Goal: Task Accomplishment & Management: Use online tool/utility

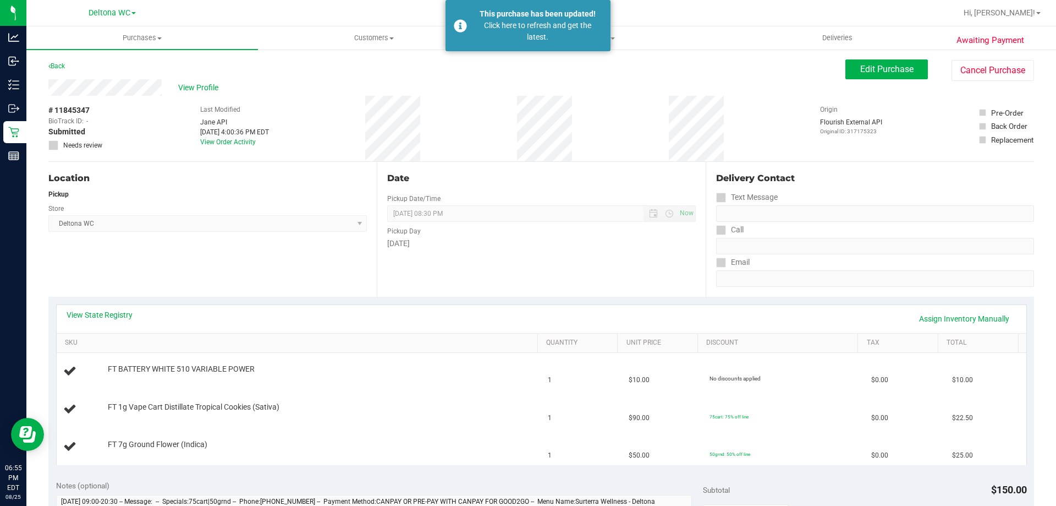
scroll to position [110, 0]
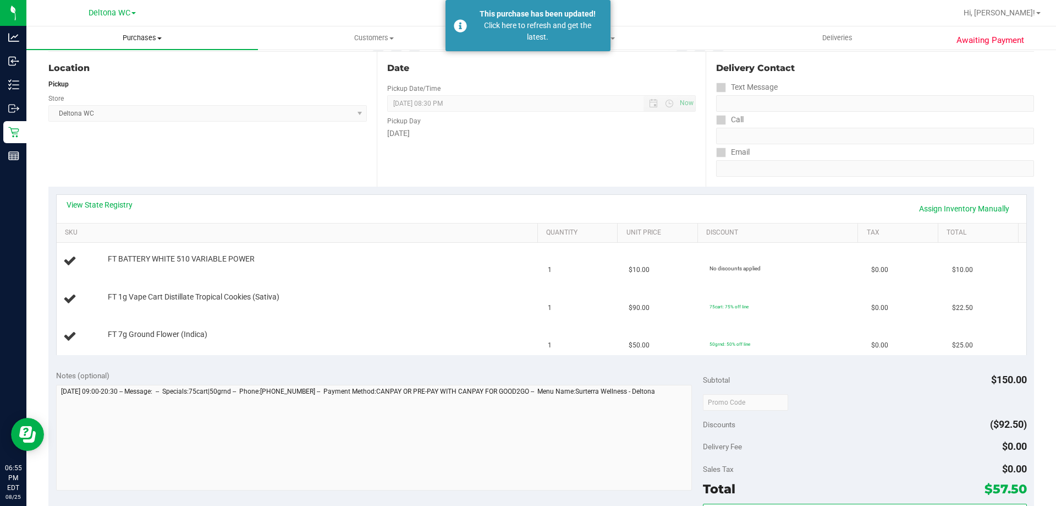
click at [123, 34] on span "Purchases" at bounding box center [142, 38] width 232 height 10
click at [105, 76] on li "Fulfillment" at bounding box center [142, 79] width 232 height 13
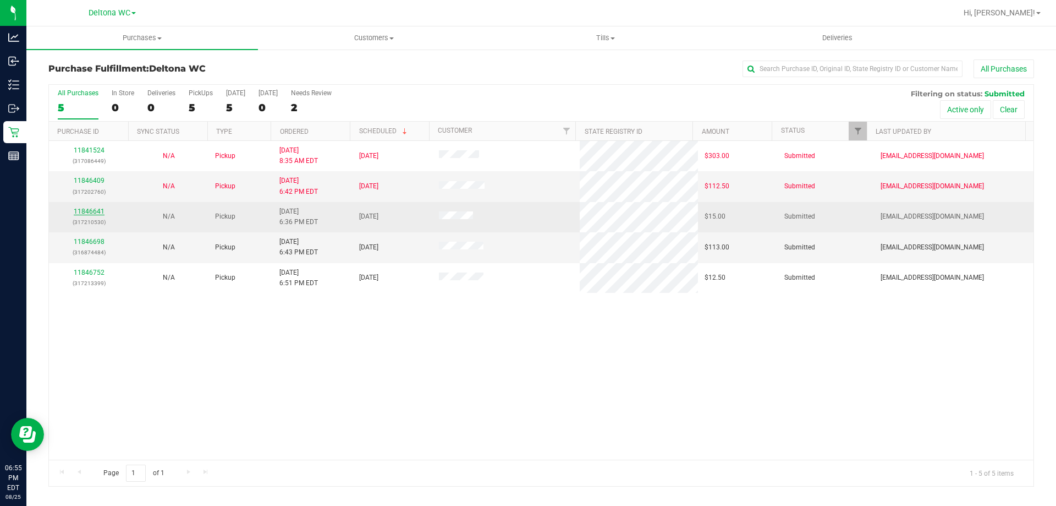
click at [86, 210] on link "11846641" at bounding box center [89, 211] width 31 height 8
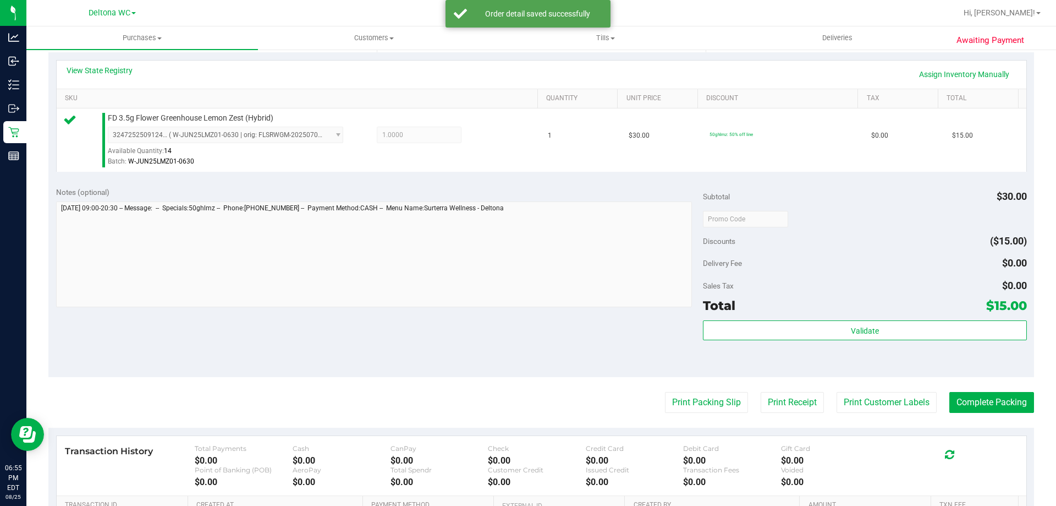
scroll to position [330, 0]
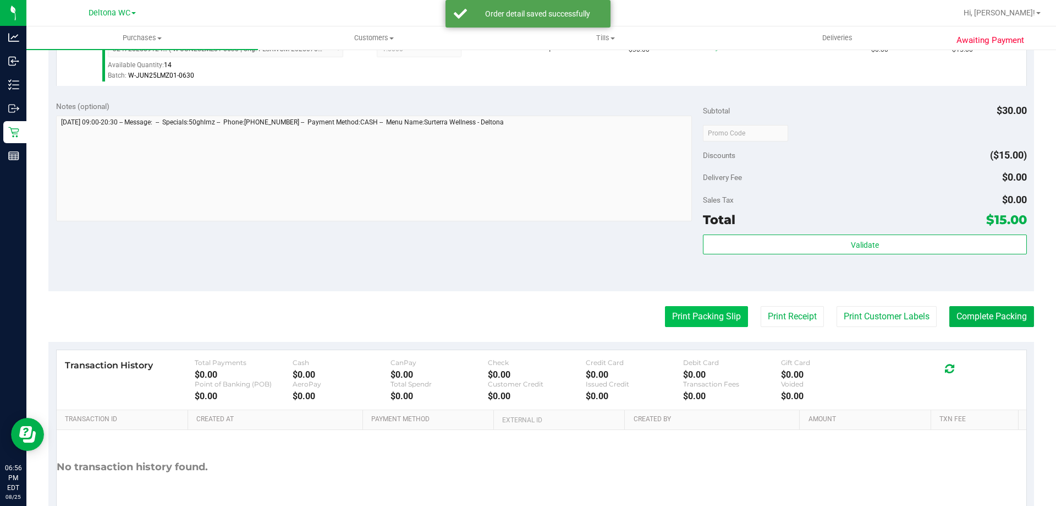
click at [673, 326] on button "Print Packing Slip" at bounding box center [706, 316] width 83 height 21
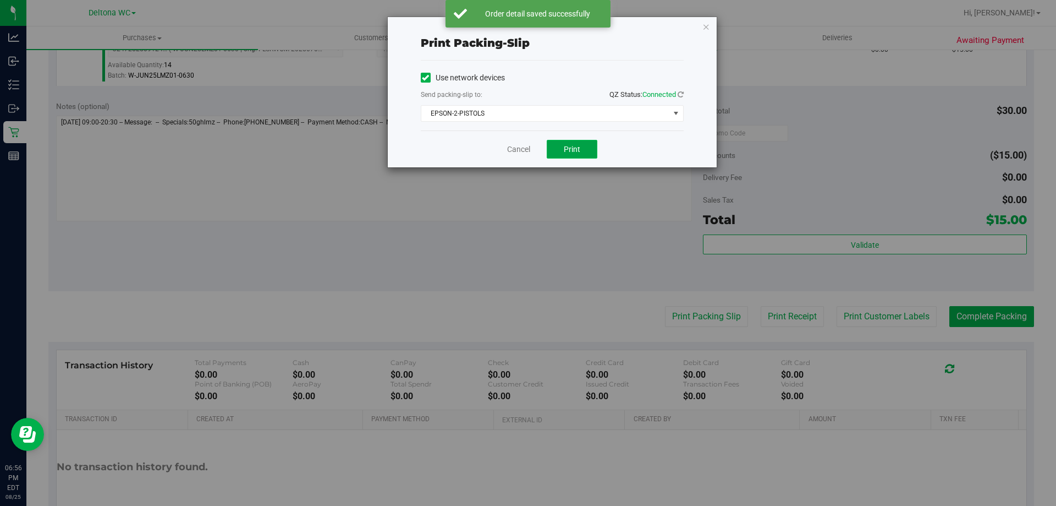
click at [579, 147] on span "Print" at bounding box center [572, 149] width 17 height 9
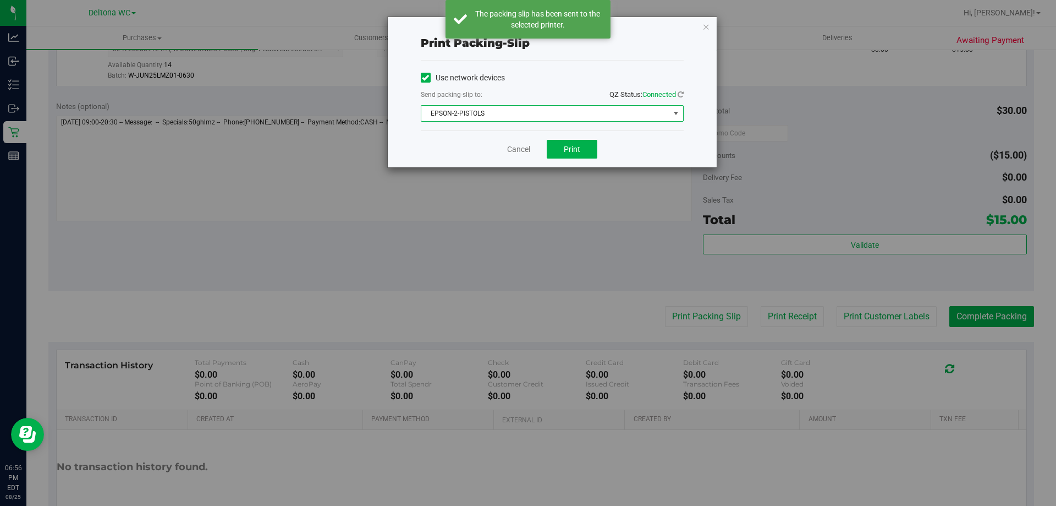
click at [655, 117] on span "EPSON-2-PISTOLS" at bounding box center [545, 113] width 248 height 15
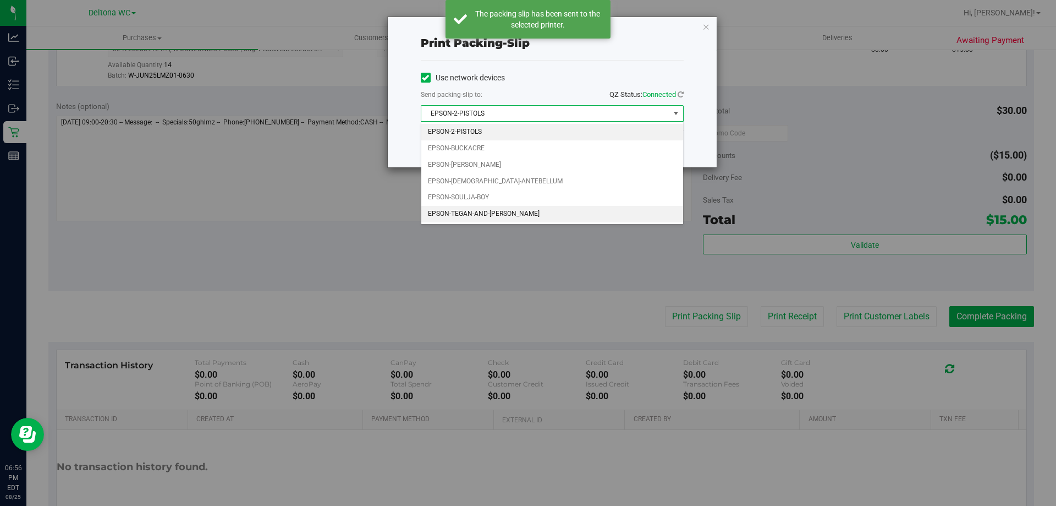
click at [648, 221] on li "EPSON-TEGAN-AND-[PERSON_NAME]" at bounding box center [552, 214] width 262 height 17
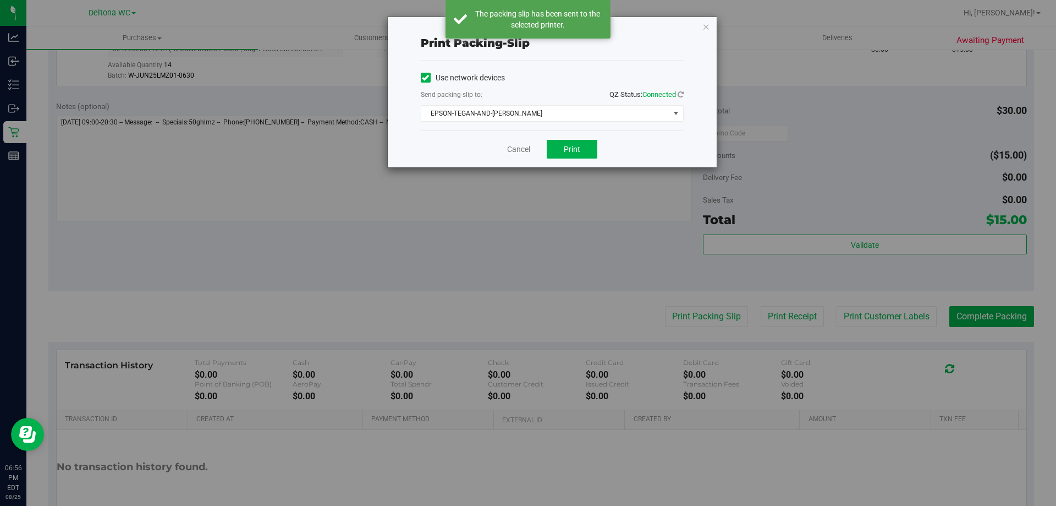
click at [586, 162] on div "Cancel Print" at bounding box center [552, 148] width 263 height 37
drag, startPoint x: 579, startPoint y: 135, endPoint x: 573, endPoint y: 144, distance: 10.2
click at [578, 137] on div "Cancel Print" at bounding box center [552, 148] width 263 height 37
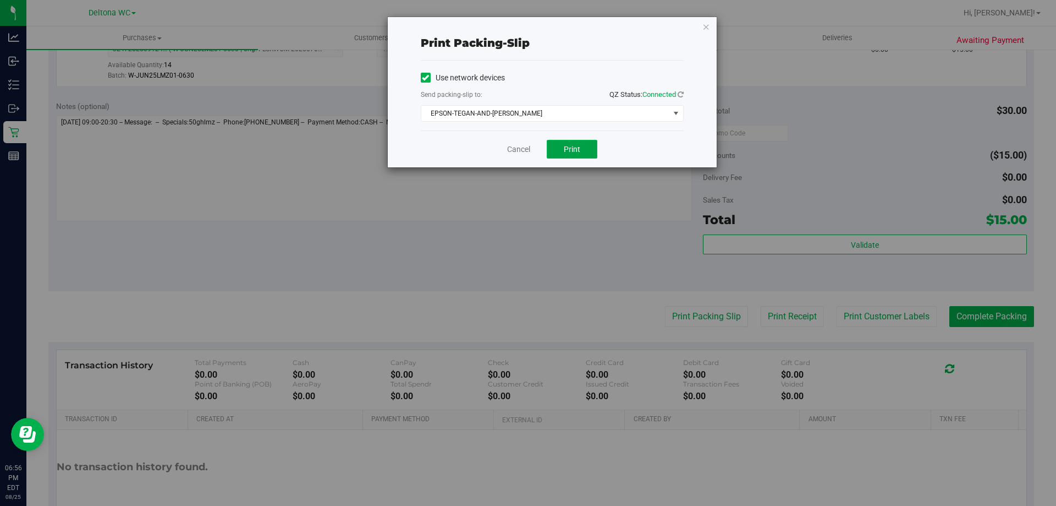
click at [573, 149] on span "Print" at bounding box center [572, 149] width 17 height 9
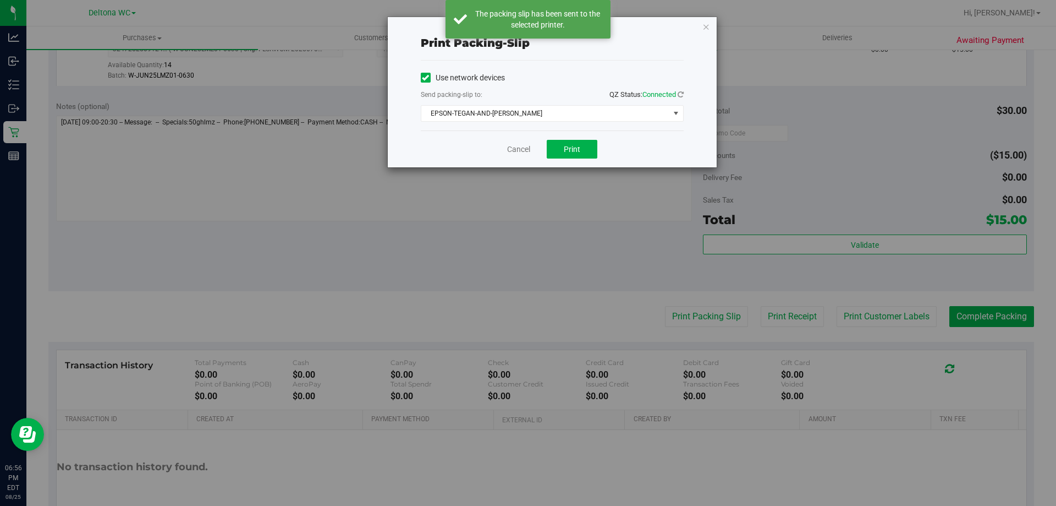
drag, startPoint x: 708, startPoint y: 26, endPoint x: 714, endPoint y: 35, distance: 10.4
click at [709, 29] on icon "button" at bounding box center [706, 26] width 8 height 13
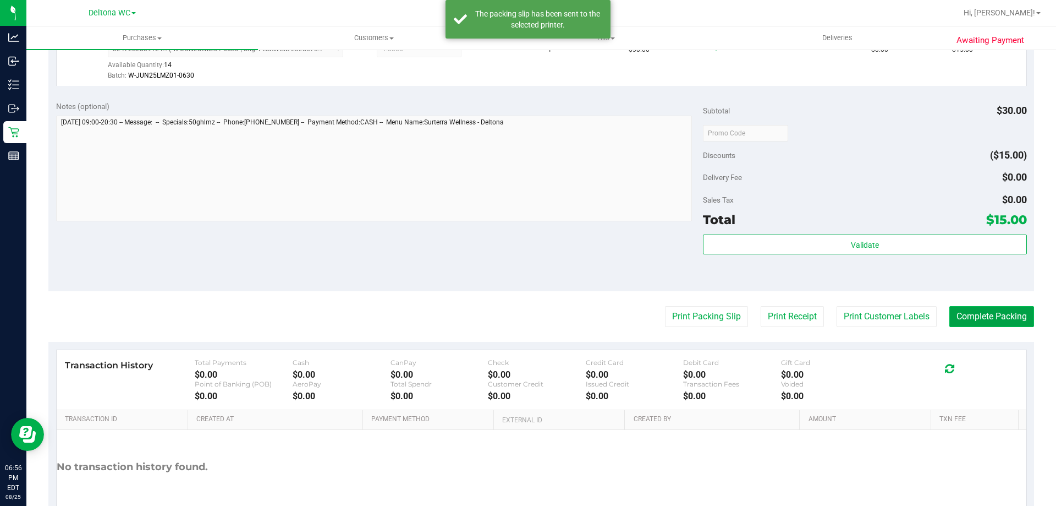
click at [1007, 314] on button "Complete Packing" at bounding box center [991, 316] width 85 height 21
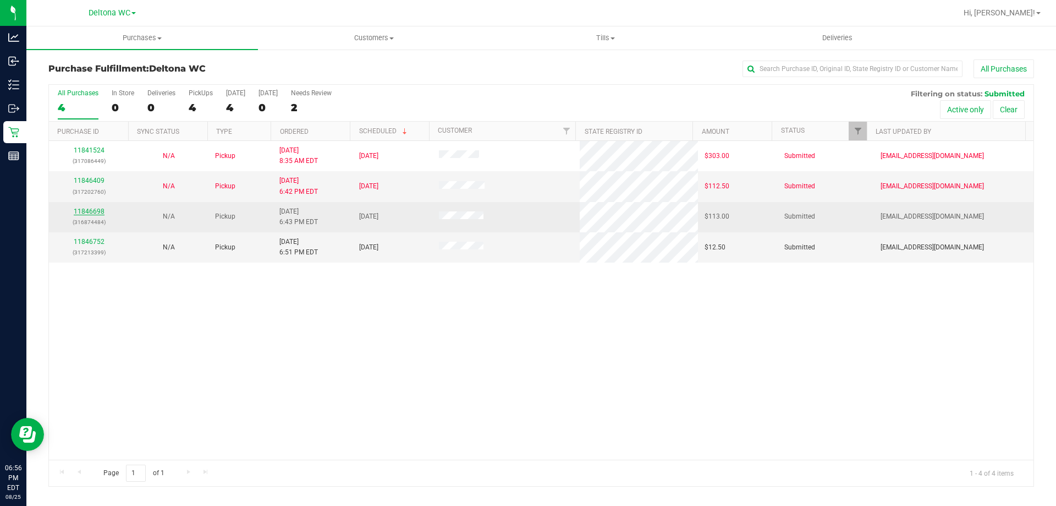
click at [91, 213] on link "11846698" at bounding box center [89, 211] width 31 height 8
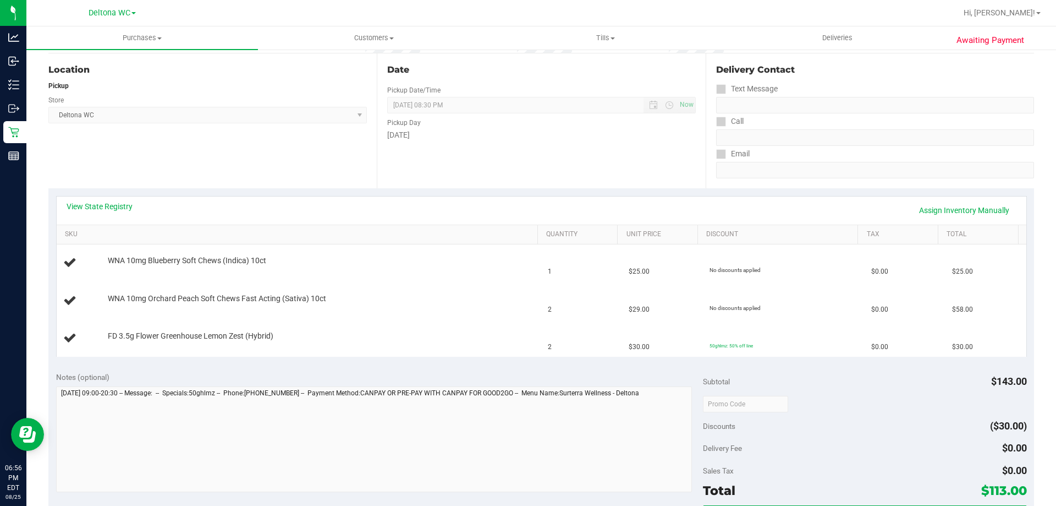
scroll to position [275, 0]
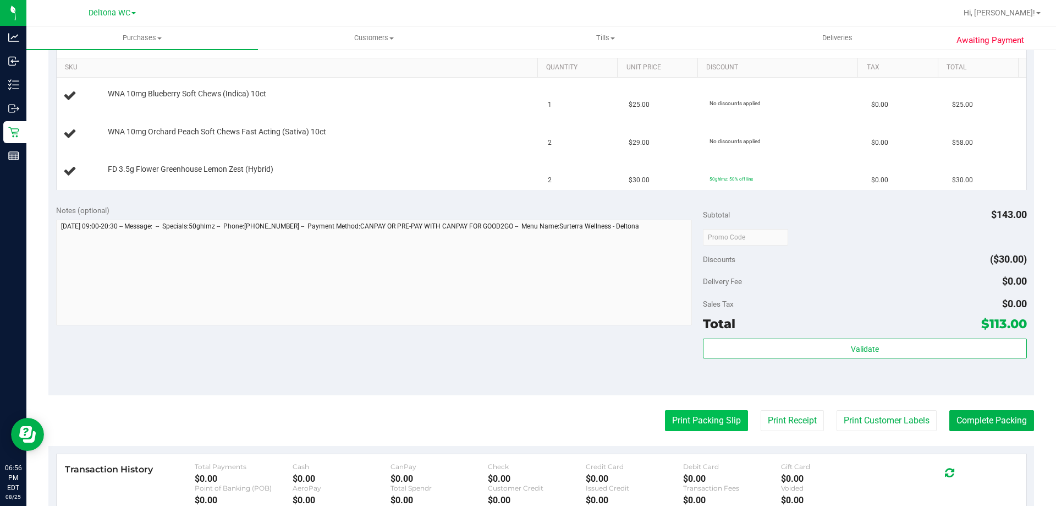
click at [724, 423] on button "Print Packing Slip" at bounding box center [706, 420] width 83 height 21
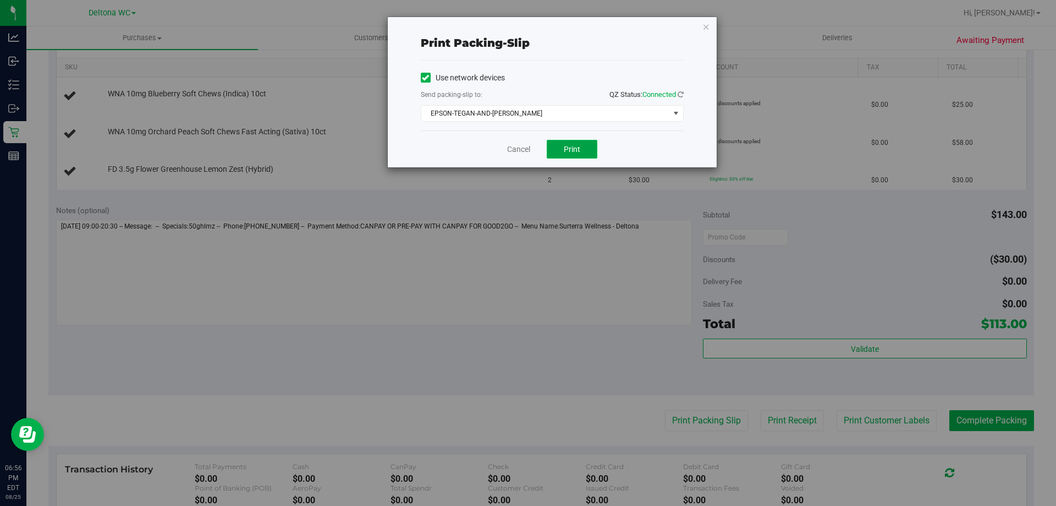
click at [568, 145] on span "Print" at bounding box center [572, 149] width 17 height 9
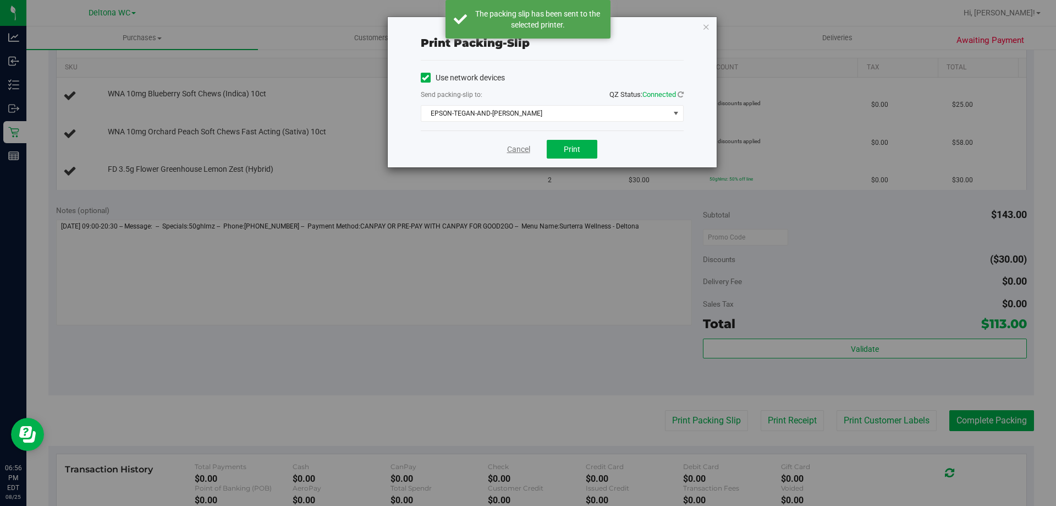
click at [513, 150] on link "Cancel" at bounding box center [518, 150] width 23 height 12
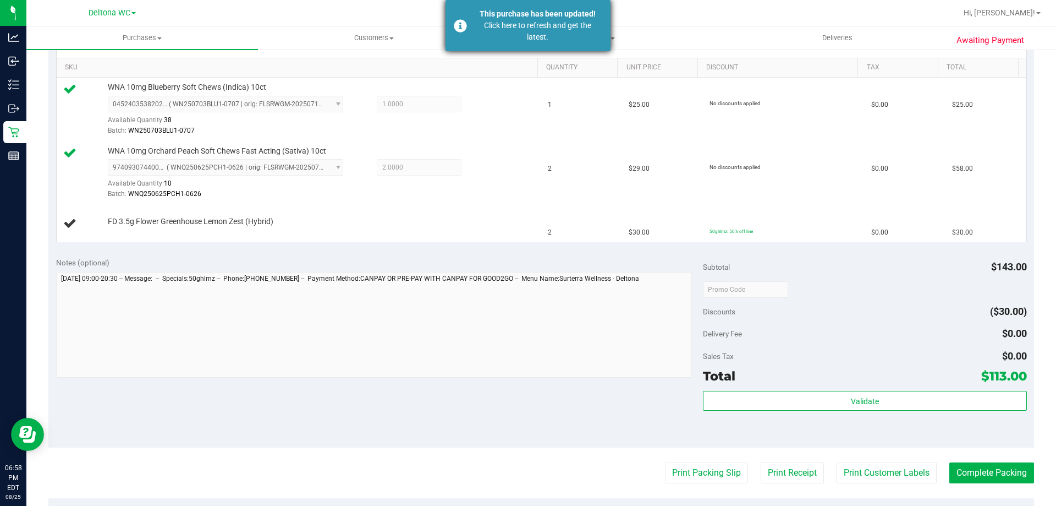
click at [547, 32] on div "Click here to refresh and get the latest." at bounding box center [537, 31] width 129 height 23
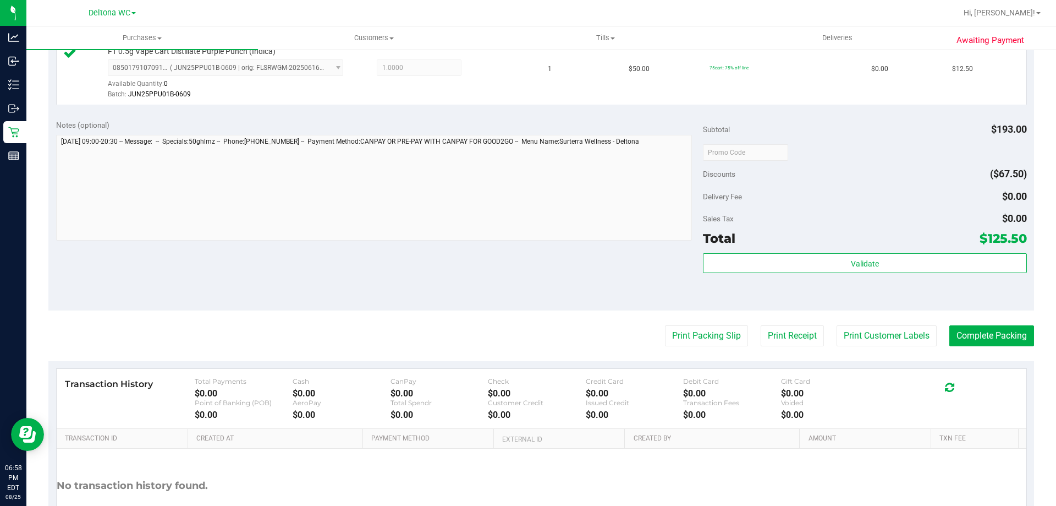
scroll to position [605, 0]
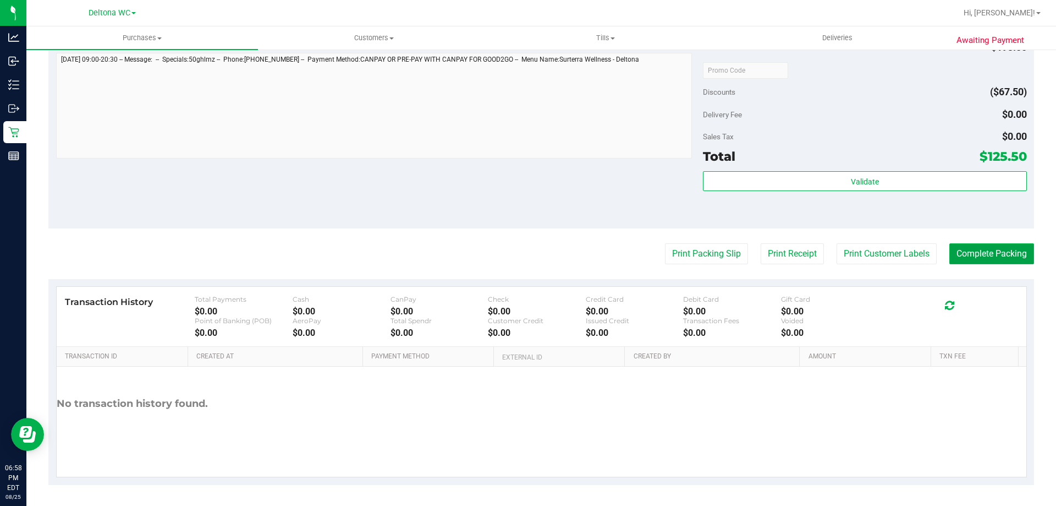
click at [966, 260] on button "Complete Packing" at bounding box center [991, 253] width 85 height 21
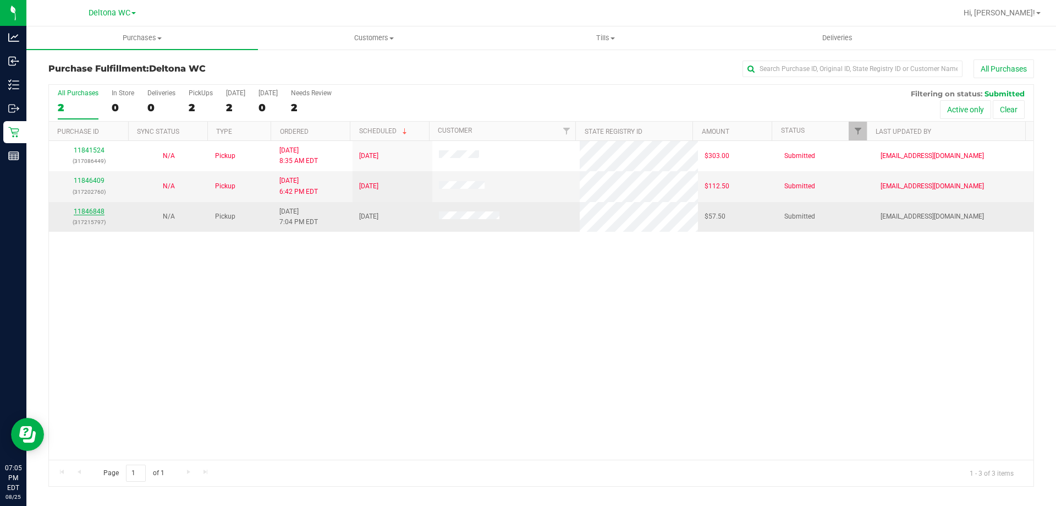
click at [97, 212] on link "11846848" at bounding box center [89, 211] width 31 height 8
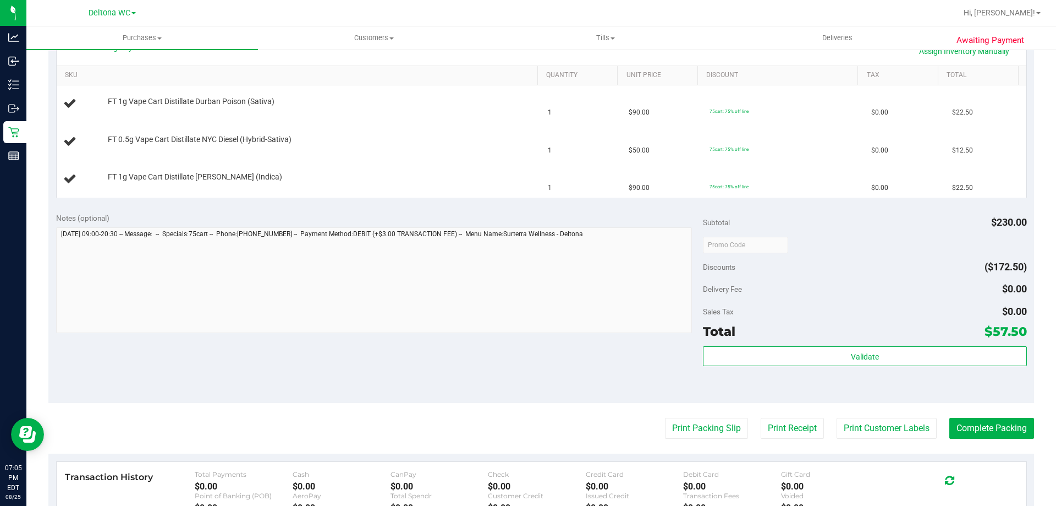
scroll to position [385, 0]
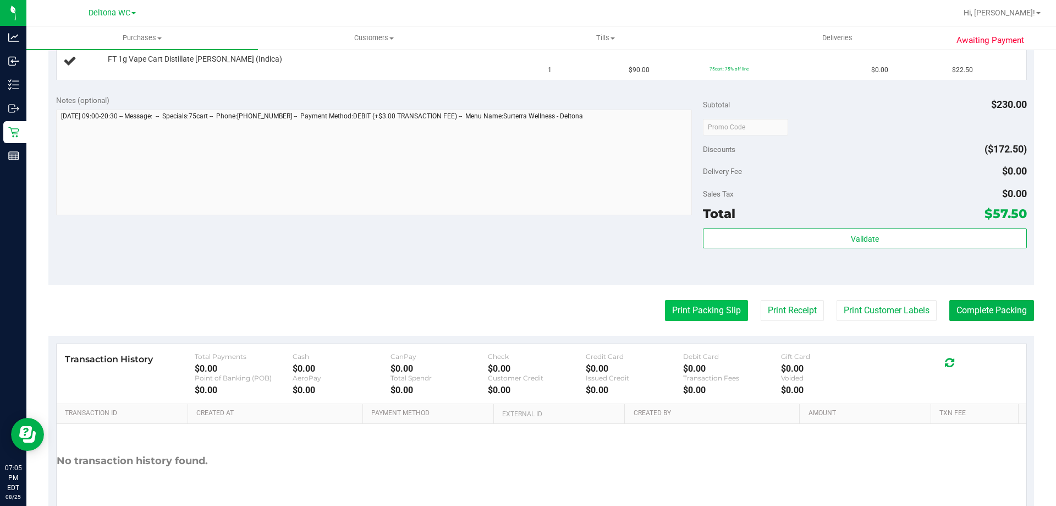
click at [706, 310] on button "Print Packing Slip" at bounding box center [706, 310] width 83 height 21
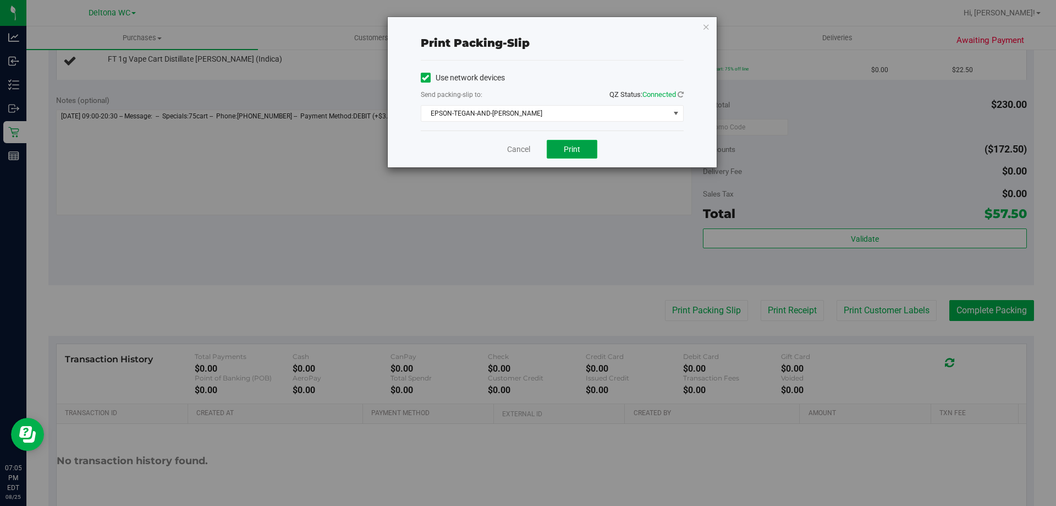
click at [570, 151] on span "Print" at bounding box center [572, 149] width 17 height 9
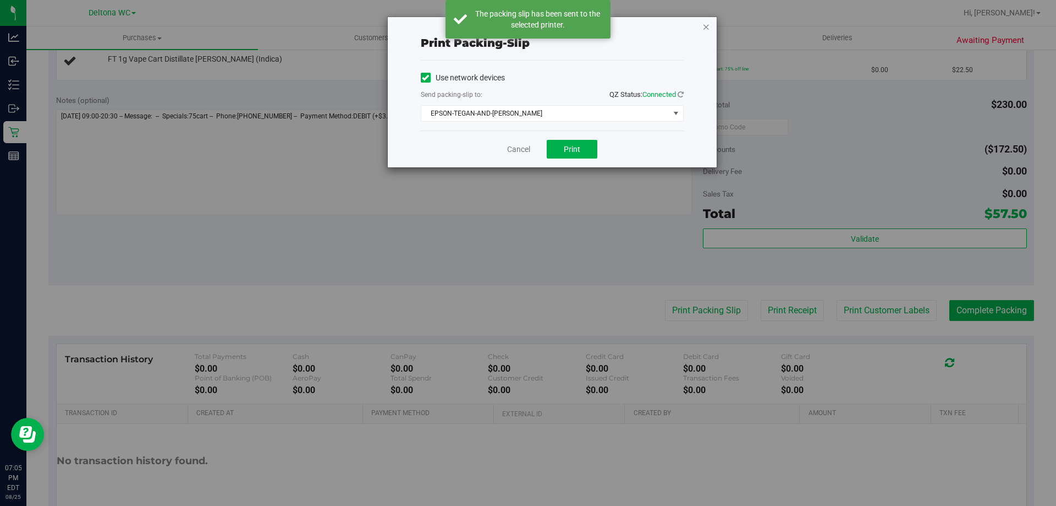
click at [705, 32] on icon "button" at bounding box center [706, 26] width 8 height 13
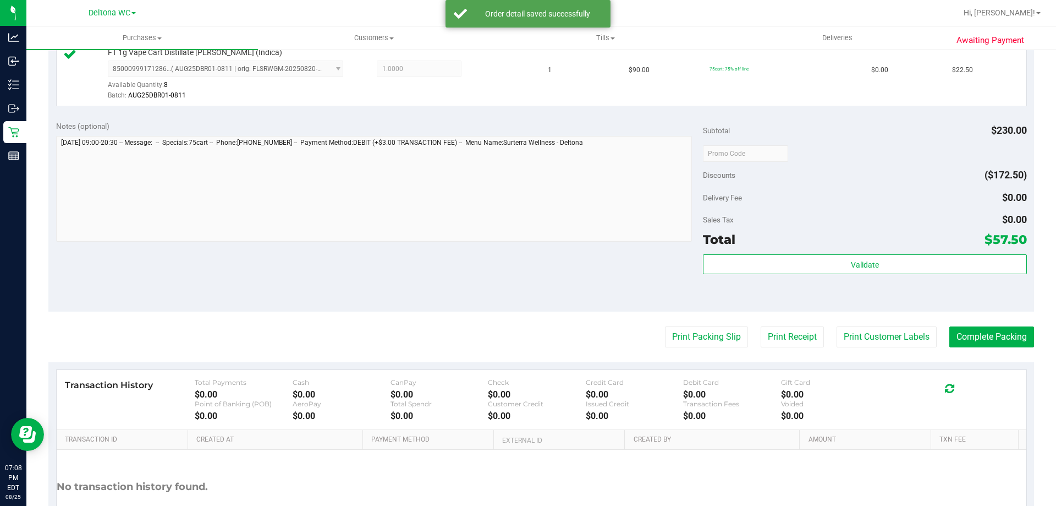
scroll to position [440, 0]
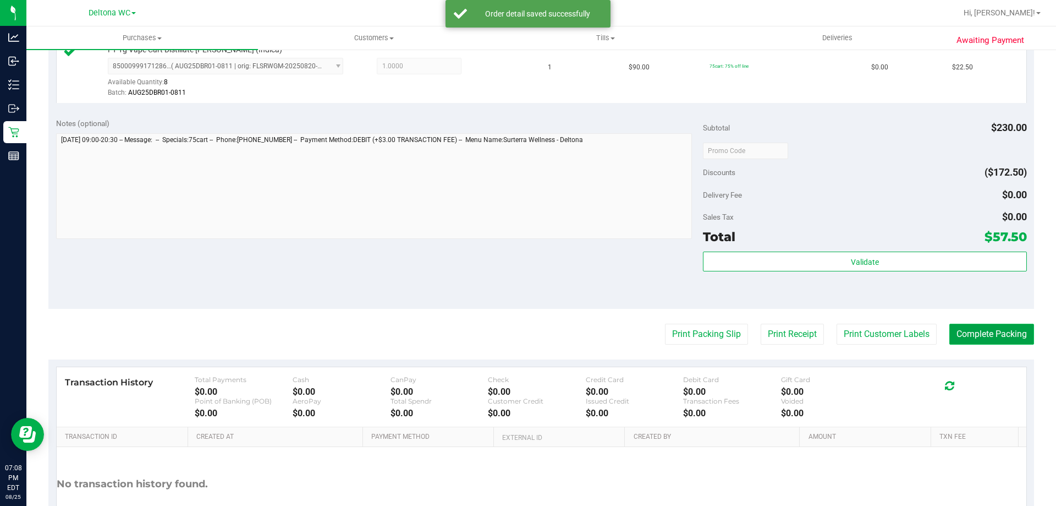
click at [997, 327] on button "Complete Packing" at bounding box center [991, 333] width 85 height 21
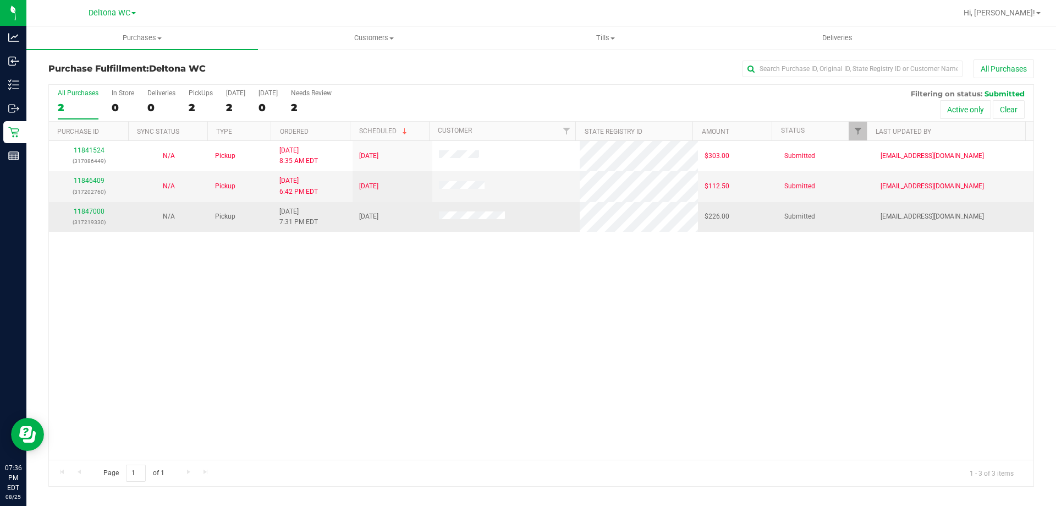
click at [100, 206] on div "11847000 (317219330)" at bounding box center [89, 216] width 67 height 21
click at [94, 212] on link "11847000" at bounding box center [89, 211] width 31 height 8
